Goal: Task Accomplishment & Management: Manage account settings

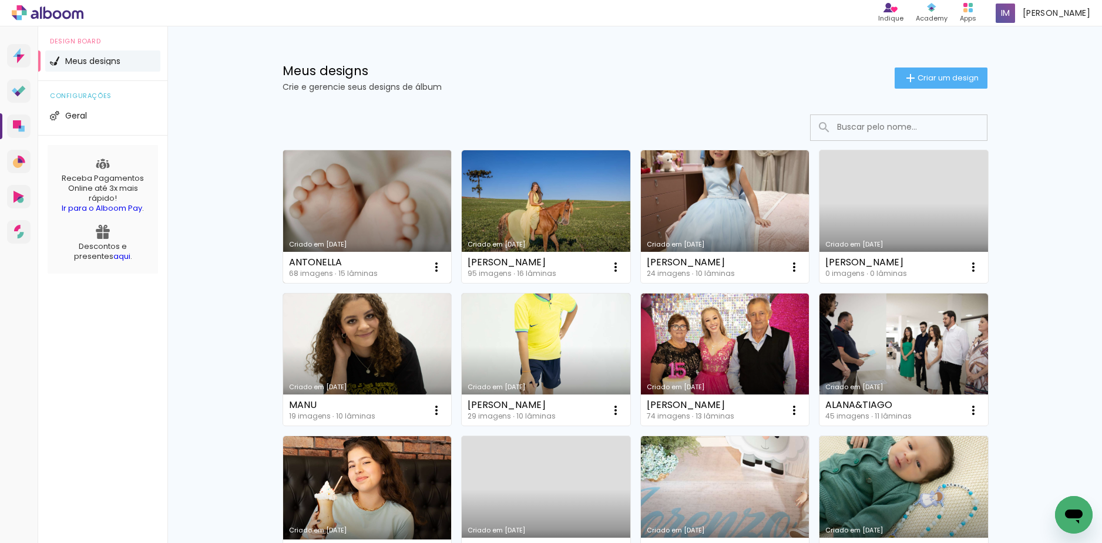
click at [355, 177] on link "Criado em [DATE]" at bounding box center [367, 216] width 169 height 133
click at [349, 191] on link "Criado em [DATE]" at bounding box center [367, 216] width 169 height 133
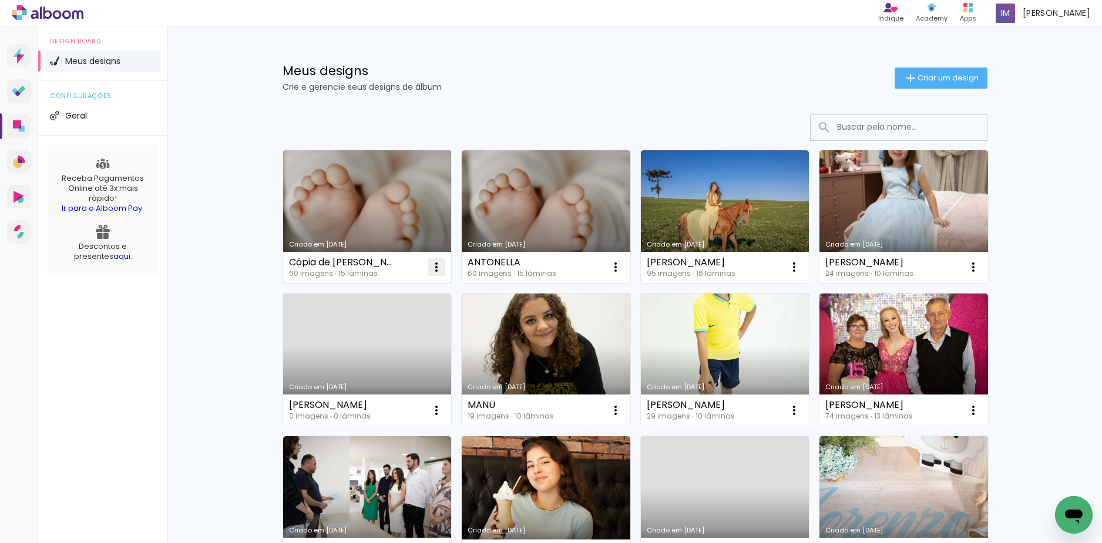
click at [437, 263] on iron-icon at bounding box center [436, 267] width 14 height 14
click at [414, 341] on paper-item "Excluir" at bounding box center [386, 344] width 116 height 23
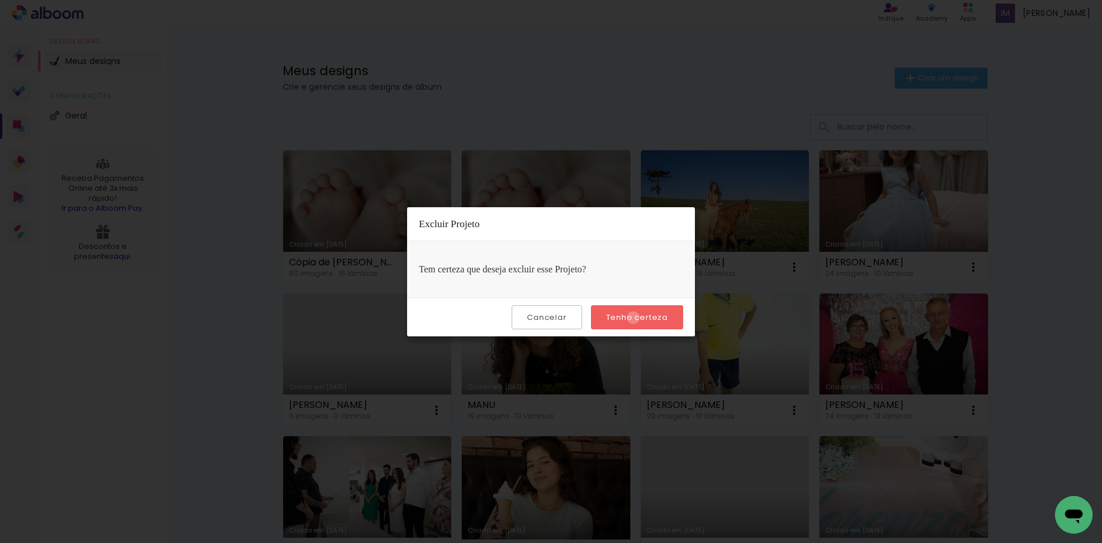
click at [0, 0] on slot "Tenho certeza" at bounding box center [0, 0] width 0 height 0
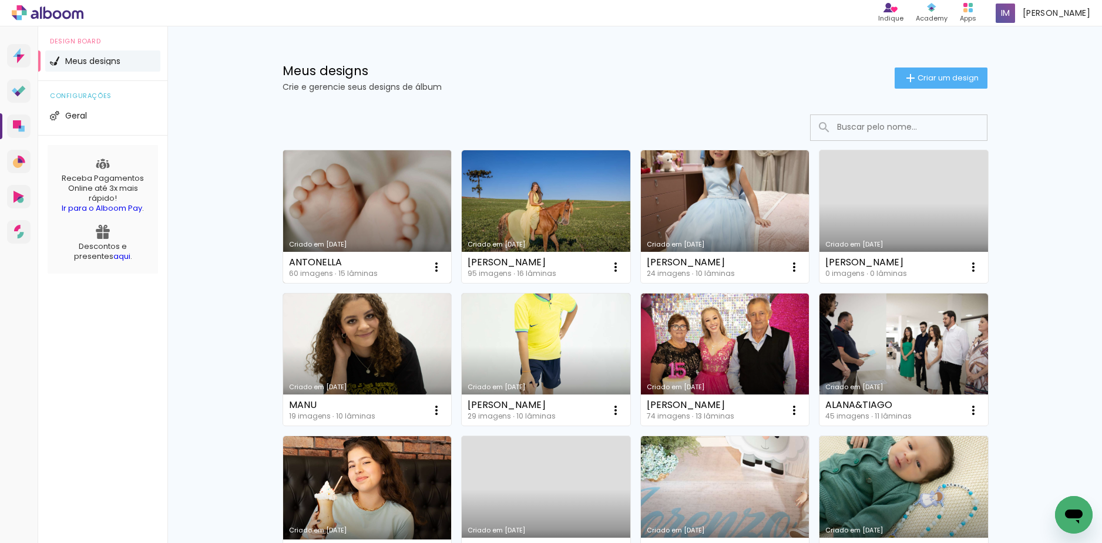
click at [369, 206] on link "Criado em [DATE]" at bounding box center [367, 216] width 169 height 133
click at [360, 196] on link "Criado em [DATE]" at bounding box center [367, 216] width 169 height 133
click at [355, 187] on link "Criado em [DATE]" at bounding box center [367, 216] width 169 height 133
click at [366, 208] on link "Criado em [DATE]" at bounding box center [367, 216] width 169 height 133
